Goal: Check status: Check status

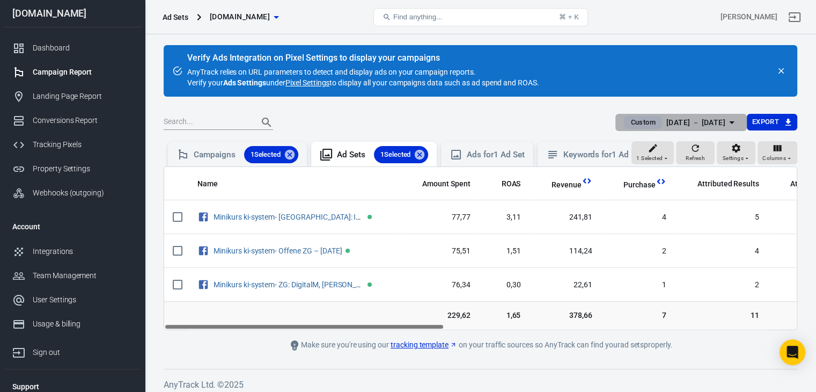
click at [701, 119] on div "[DATE] － [DATE]" at bounding box center [695, 122] width 59 height 13
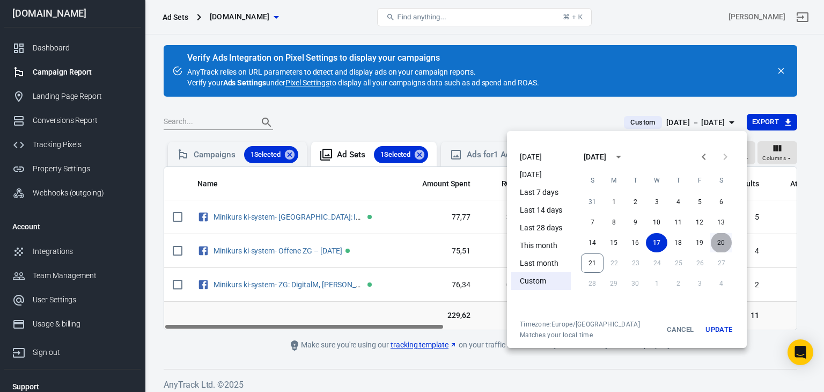
click at [724, 238] on button "20" at bounding box center [720, 242] width 21 height 19
click at [717, 322] on button "Update" at bounding box center [719, 329] width 34 height 19
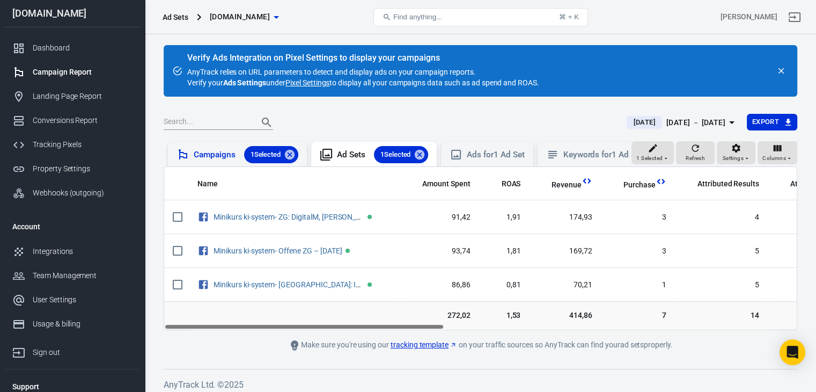
click at [213, 157] on div "Campaigns 1 Selected" at bounding box center [246, 154] width 105 height 17
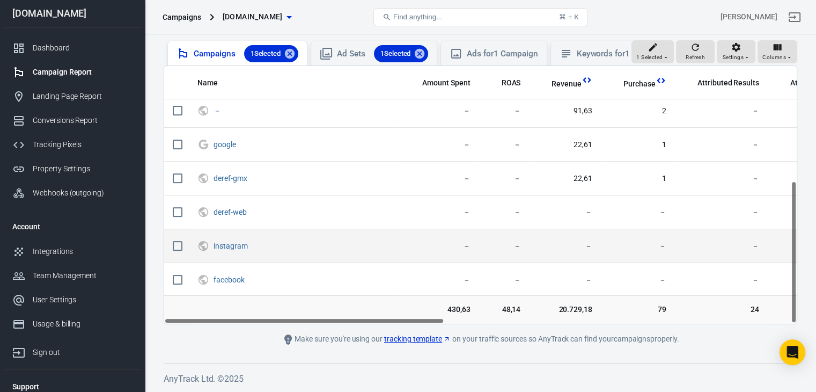
scroll to position [109, 0]
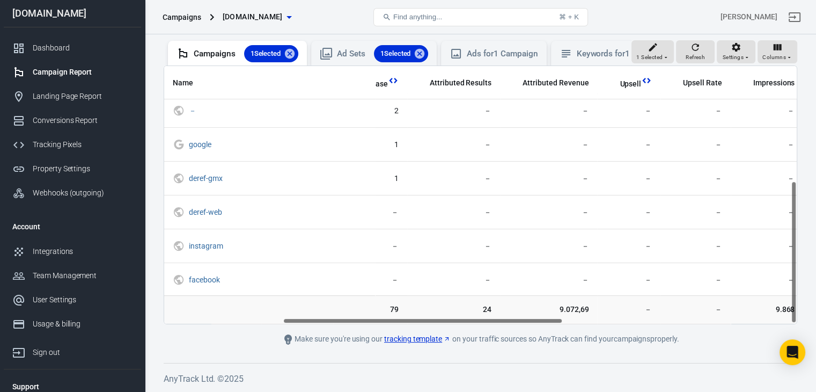
drag, startPoint x: 402, startPoint y: 320, endPoint x: 521, endPoint y: 322, distance: 119.1
click at [521, 322] on div "Name Amount Spent ROAS Revenue Purchase Attributed Results Attributed Revenue U…" at bounding box center [480, 194] width 632 height 257
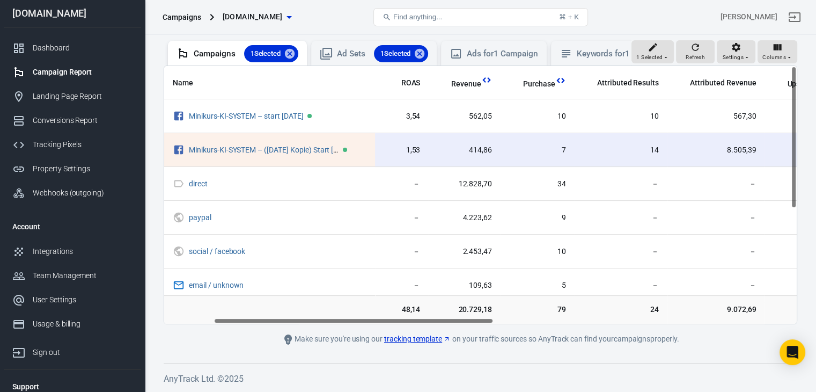
scroll to position [0, 95]
drag, startPoint x: 506, startPoint y: 319, endPoint x: 431, endPoint y: 333, distance: 77.0
click at [431, 333] on main "Verify Ads Integration on Pixel Settings to display your campaigns AnyTrack rel…" at bounding box center [481, 144] width 634 height 401
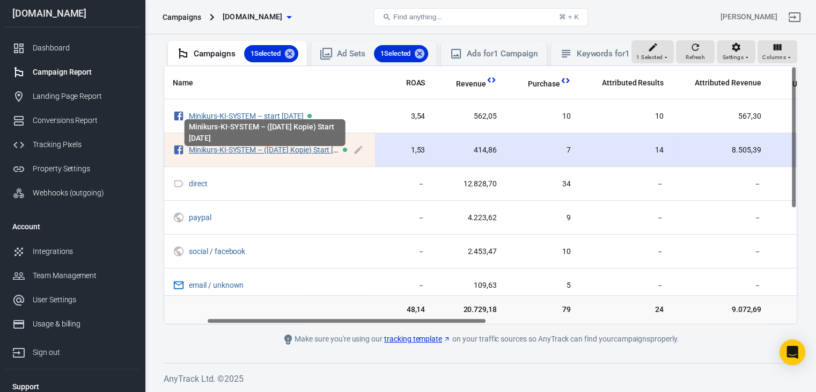
click at [279, 152] on link "Minikurs-KI-SYSTEM – ([DATE] Kopie) Start [DATE]" at bounding box center [271, 149] width 164 height 9
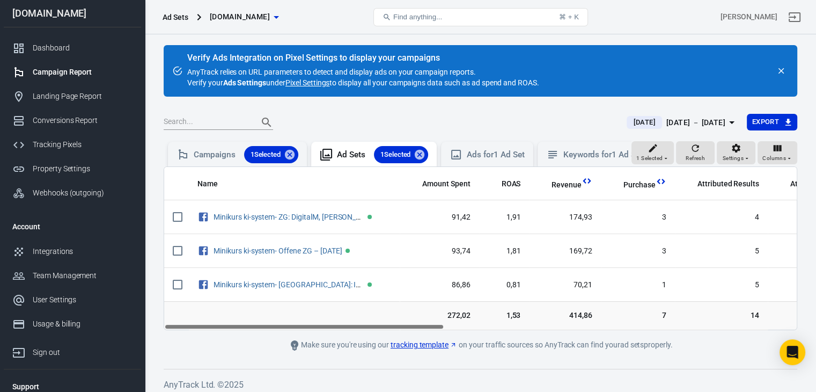
drag, startPoint x: 395, startPoint y: 338, endPoint x: 438, endPoint y: 340, distance: 42.9
click at [438, 340] on main "Verify Ads Integration on Pixel Settings to display your campaigns AnyTrack rel…" at bounding box center [481, 198] width 634 height 306
drag, startPoint x: 428, startPoint y: 334, endPoint x: 423, endPoint y: 338, distance: 6.9
click at [423, 338] on main "Verify Ads Integration on Pixel Settings to display your campaigns AnyTrack rel…" at bounding box center [481, 198] width 634 height 306
click at [219, 152] on div "Campaigns 1 Selected" at bounding box center [246, 154] width 105 height 17
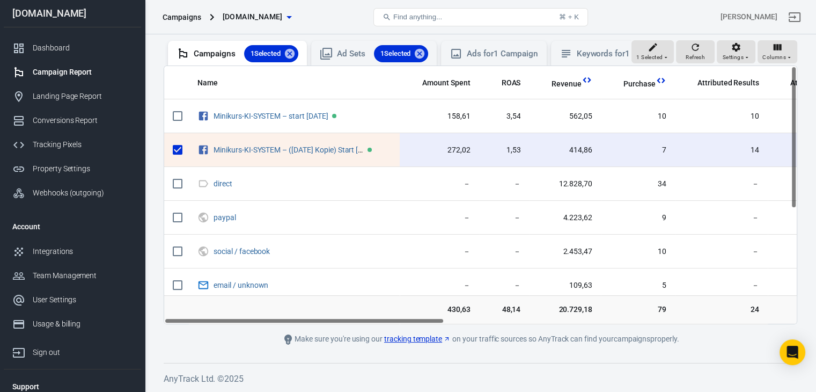
drag, startPoint x: 418, startPoint y: 319, endPoint x: 402, endPoint y: 320, distance: 15.6
click at [402, 320] on div "Name Amount Spent ROAS Revenue Purchase Attributed Results Attributed Revenue U…" at bounding box center [480, 194] width 632 height 257
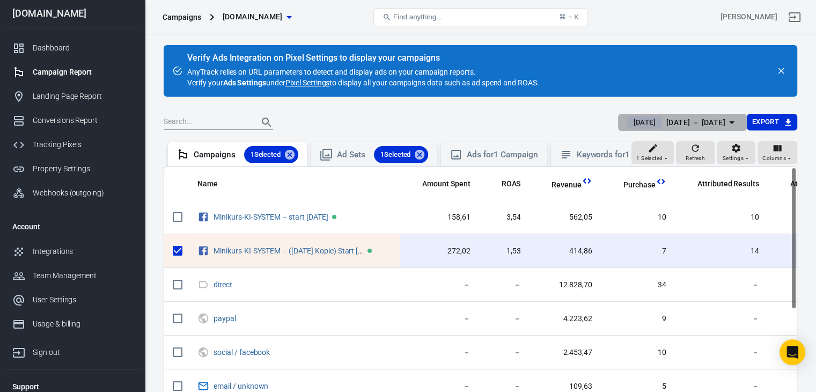
click at [715, 125] on div "[DATE] － [DATE]" at bounding box center [695, 122] width 59 height 13
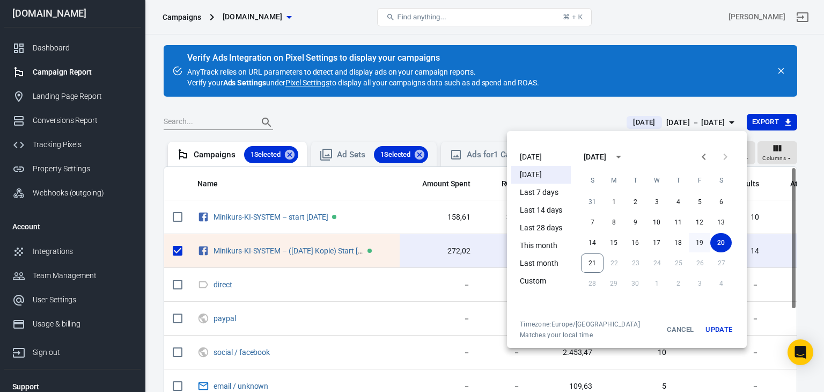
click at [700, 242] on button "19" at bounding box center [699, 242] width 21 height 19
click at [710, 331] on button "Update" at bounding box center [719, 329] width 34 height 19
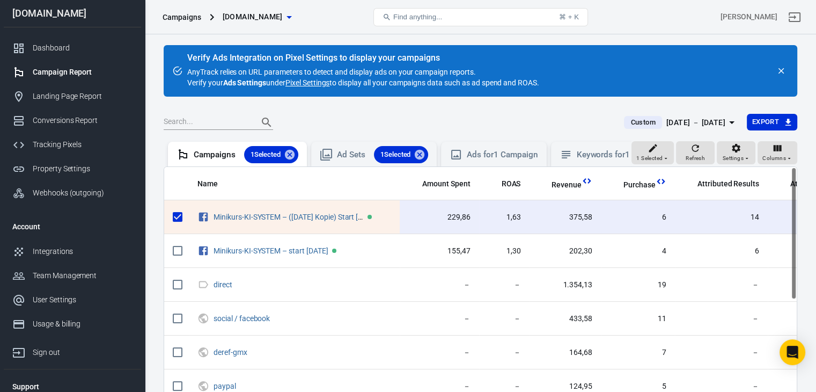
click at [703, 122] on div "[DATE] － [DATE]" at bounding box center [695, 122] width 59 height 13
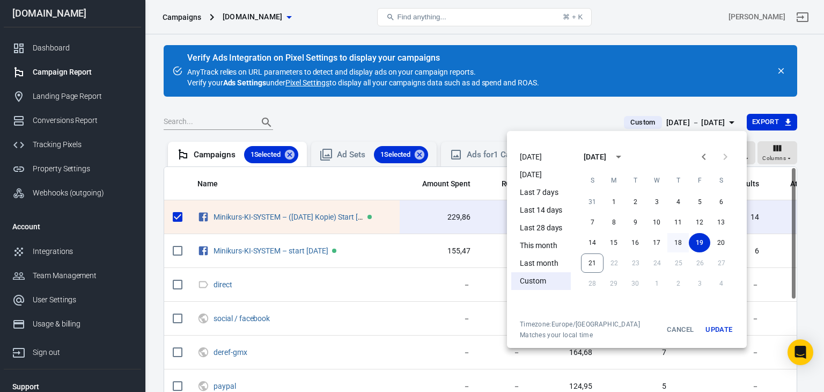
click at [676, 242] on button "18" at bounding box center [677, 242] width 21 height 19
click at [719, 329] on button "Update" at bounding box center [719, 329] width 34 height 19
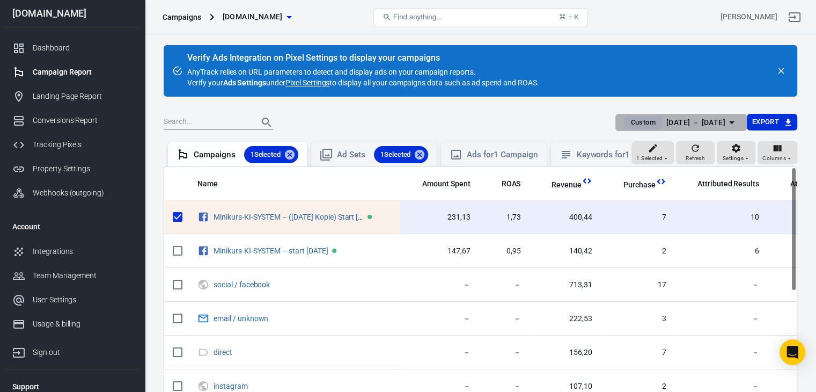
click at [696, 124] on div "[DATE] － [DATE]" at bounding box center [695, 122] width 59 height 13
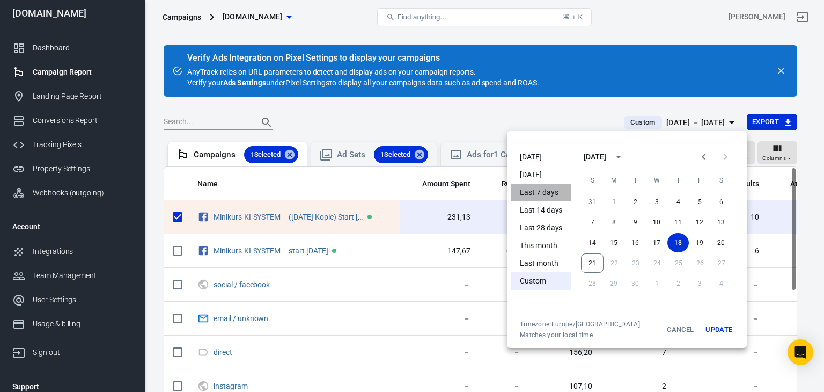
click at [547, 189] on li "Last 7 days" at bounding box center [541, 192] width 60 height 18
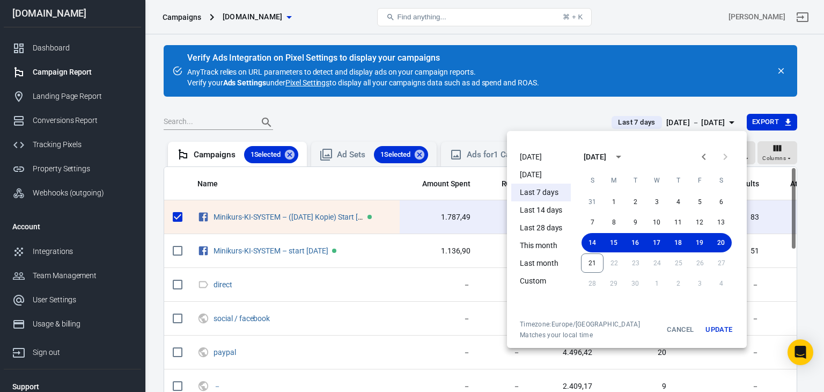
click at [720, 328] on button "Update" at bounding box center [719, 329] width 34 height 19
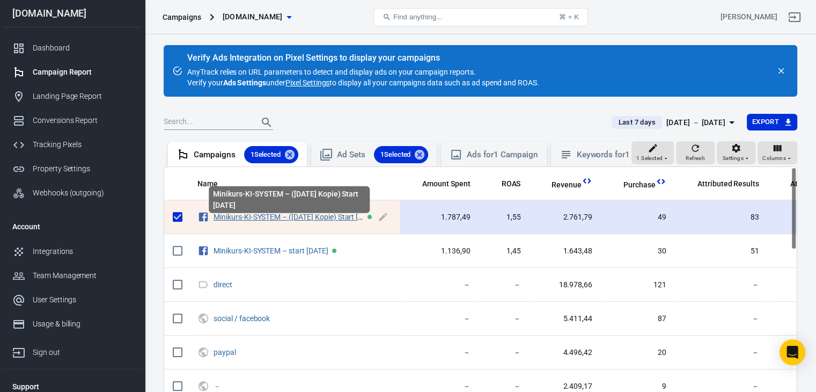
click at [330, 221] on link "Minikurs-KI-SYSTEM – ([DATE] Kopie) Start [DATE]" at bounding box center [295, 216] width 164 height 9
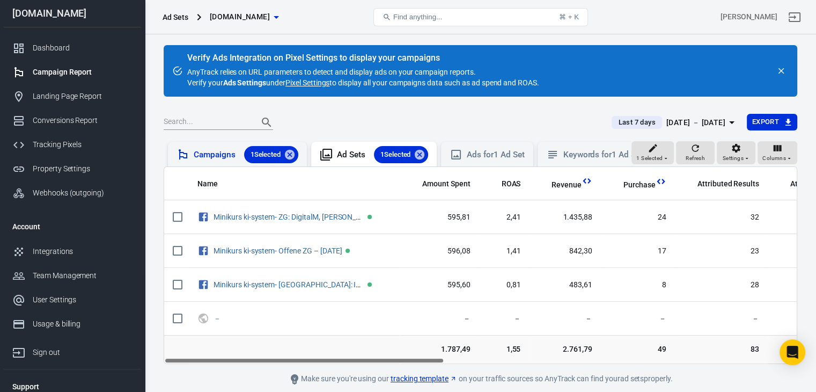
click at [203, 149] on div "Campaigns 1 Selected" at bounding box center [246, 154] width 105 height 17
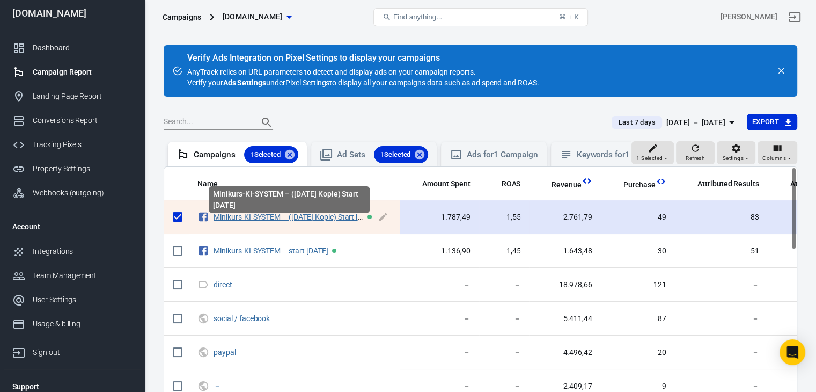
click at [294, 221] on link "Minikurs-KI-SYSTEM – ([DATE] Kopie) Start [DATE]" at bounding box center [295, 216] width 164 height 9
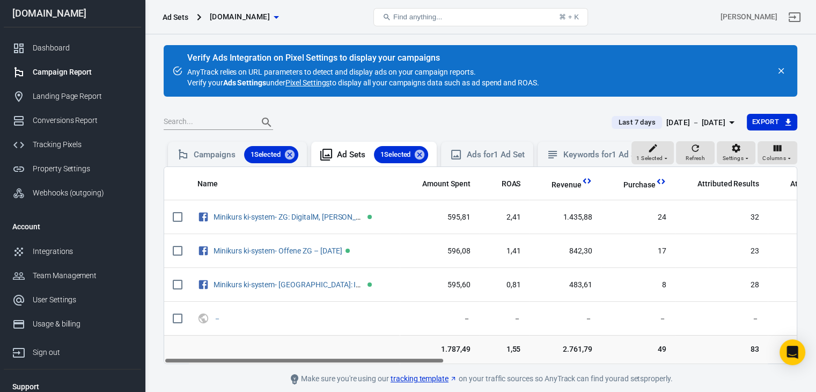
drag, startPoint x: 310, startPoint y: 369, endPoint x: 157, endPoint y: 380, distance: 153.3
click at [157, 380] on div "Verify Ads Integration on Pixel Settings to display your campaigns AnyTrack rel…" at bounding box center [480, 232] width 671 height 397
